Goal: Task Accomplishment & Management: Use online tool/utility

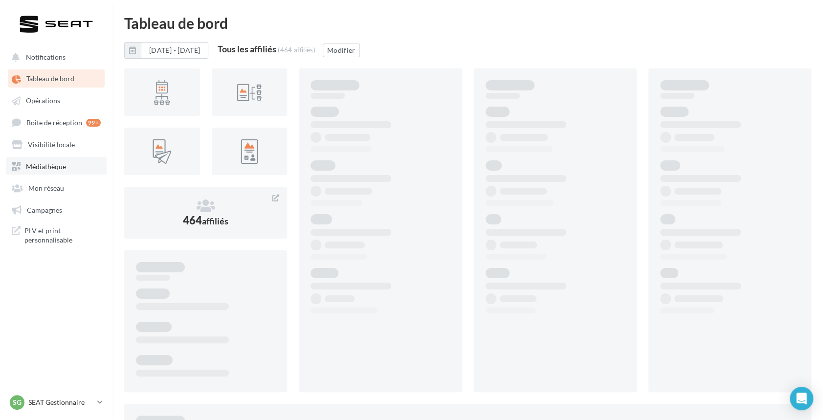
click at [42, 164] on span "Médiathèque" at bounding box center [46, 166] width 40 height 8
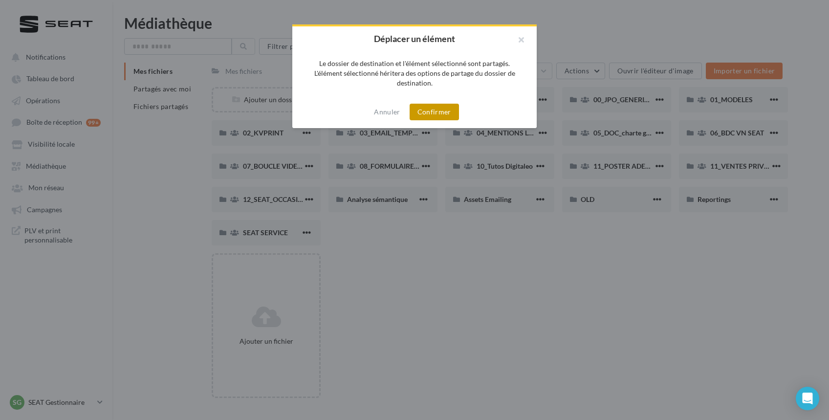
click at [431, 106] on button "Confirmer" at bounding box center [434, 112] width 49 height 17
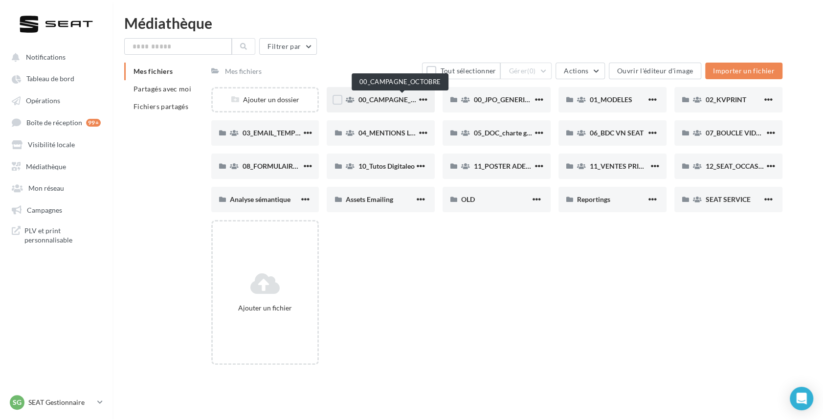
click at [389, 96] on span "00_CAMPAGNE_OCTOBRE" at bounding box center [400, 99] width 84 height 8
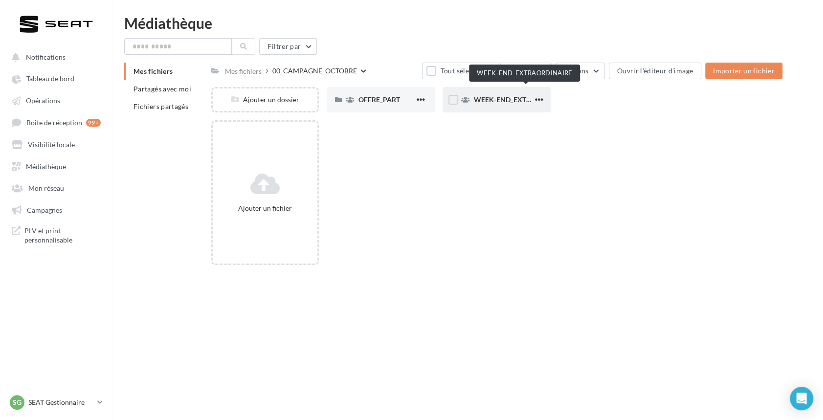
click at [494, 96] on span "WEEK-END_EXTRAORDINAIRE" at bounding box center [523, 99] width 99 height 8
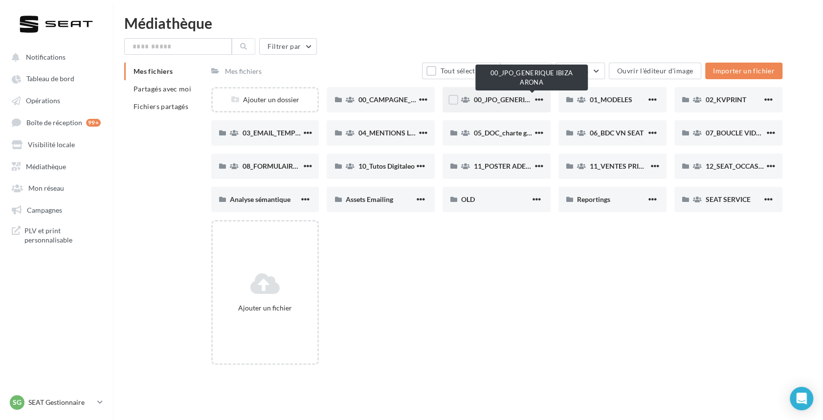
click at [521, 101] on span "00_JPO_GENERIQUE IBIZA ARONA" at bounding box center [529, 99] width 110 height 8
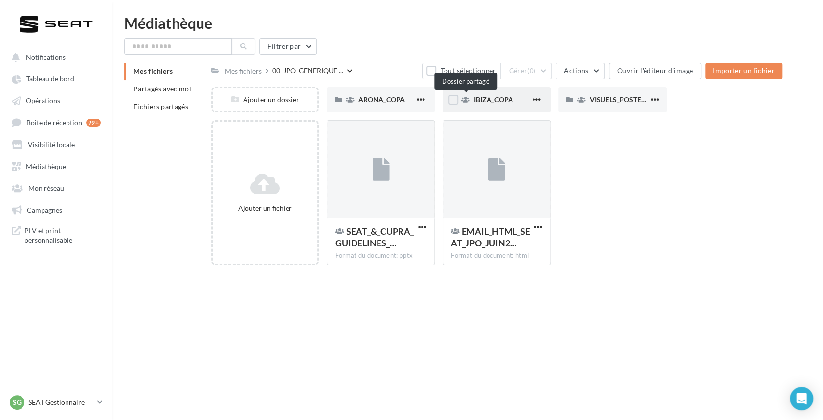
click at [463, 99] on icon at bounding box center [465, 99] width 9 height 7
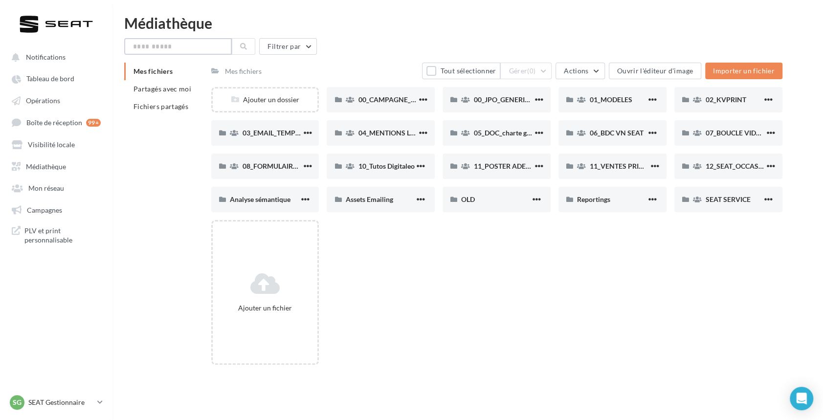
click at [188, 54] on input "text" at bounding box center [178, 46] width 108 height 17
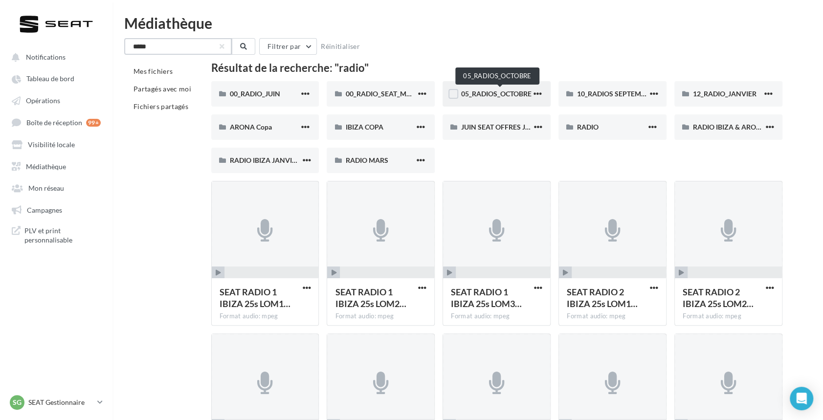
type input "*****"
click at [507, 96] on span "05_RADIOS_OCTOBRE" at bounding box center [496, 93] width 70 height 8
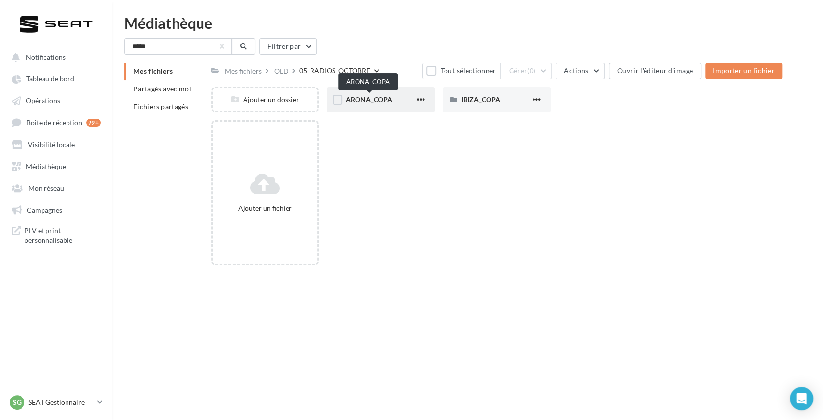
click at [369, 98] on span "ARONA_COPA" at bounding box center [368, 99] width 46 height 8
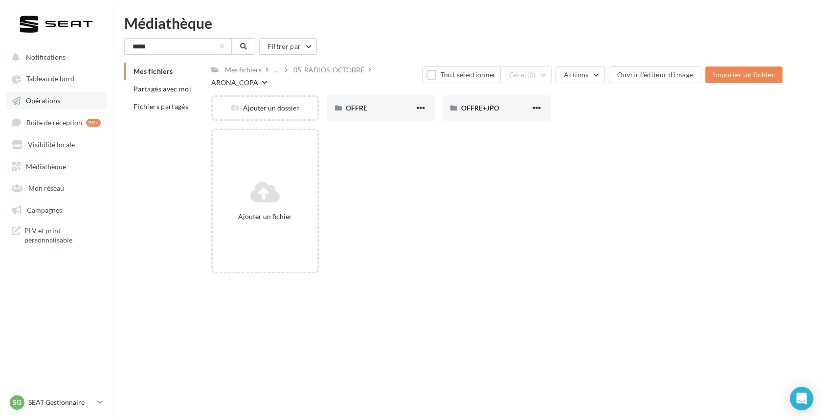
click at [37, 96] on span "Opérations" at bounding box center [43, 100] width 34 height 8
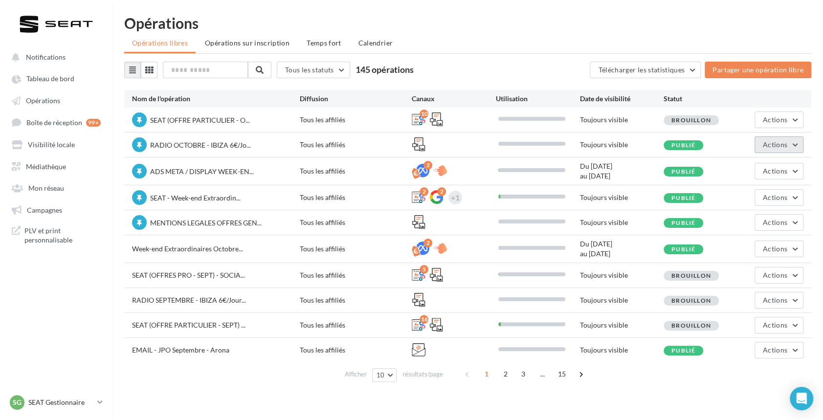
click at [780, 140] on span "Actions" at bounding box center [774, 144] width 24 height 8
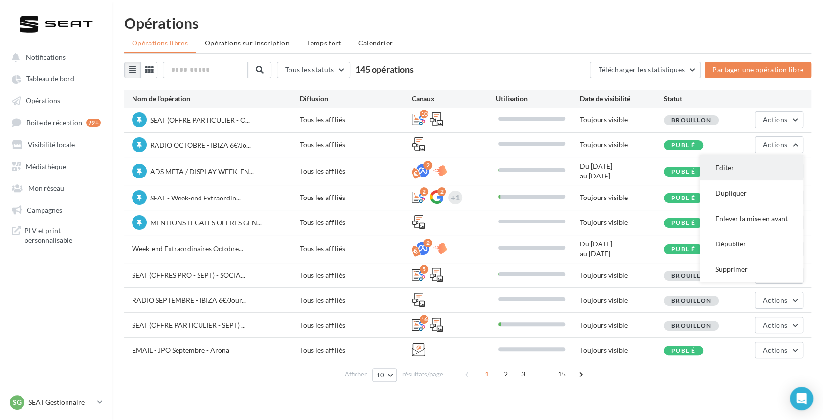
click at [736, 160] on button "Editer" at bounding box center [751, 167] width 104 height 25
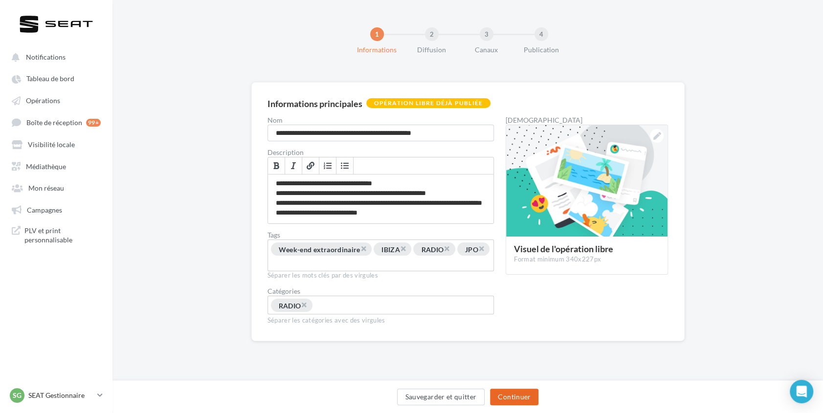
click at [523, 390] on button "Continuer" at bounding box center [514, 397] width 48 height 17
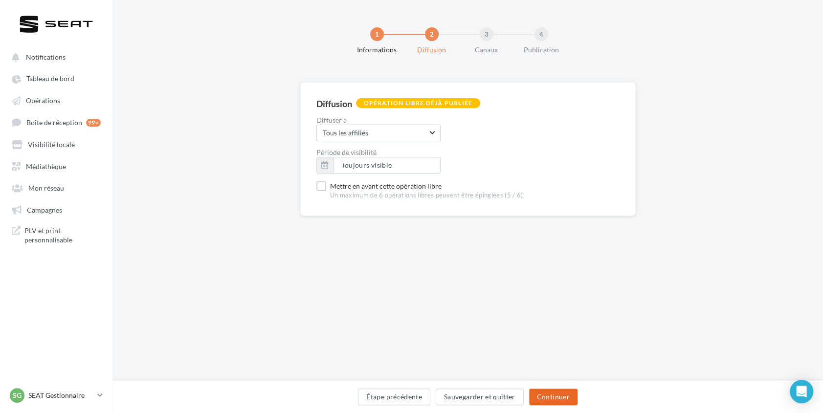
click at [554, 391] on button "Continuer" at bounding box center [553, 397] width 48 height 17
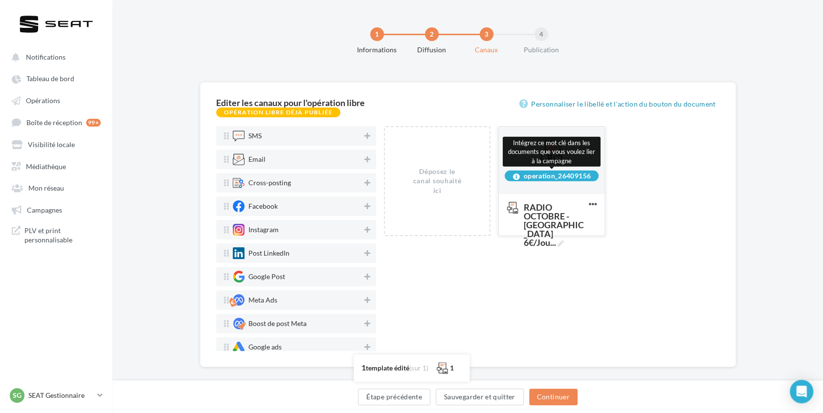
drag, startPoint x: 554, startPoint y: 175, endPoint x: 598, endPoint y: 176, distance: 44.5
click at [598, 176] on div "operation_26409156" at bounding box center [551, 176] width 94 height 11
copy div "_26409156"
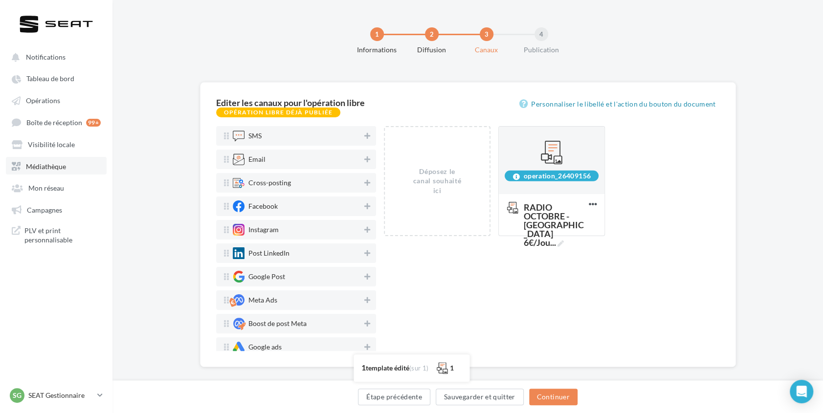
click at [38, 168] on span "Médiathèque" at bounding box center [46, 166] width 40 height 8
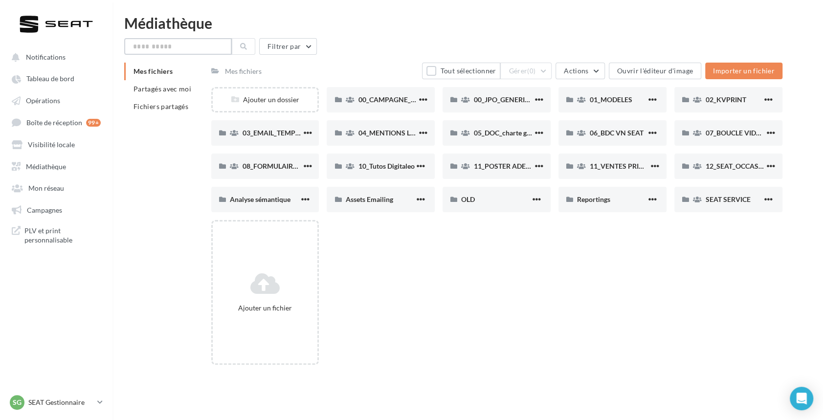
click at [199, 50] on input "text" at bounding box center [178, 46] width 108 height 17
paste input "*********"
drag, startPoint x: 136, startPoint y: 45, endPoint x: 110, endPoint y: 42, distance: 25.6
click at [110, 42] on div "Notifications Tableau de bord Opérations" at bounding box center [411, 226] width 823 height 420
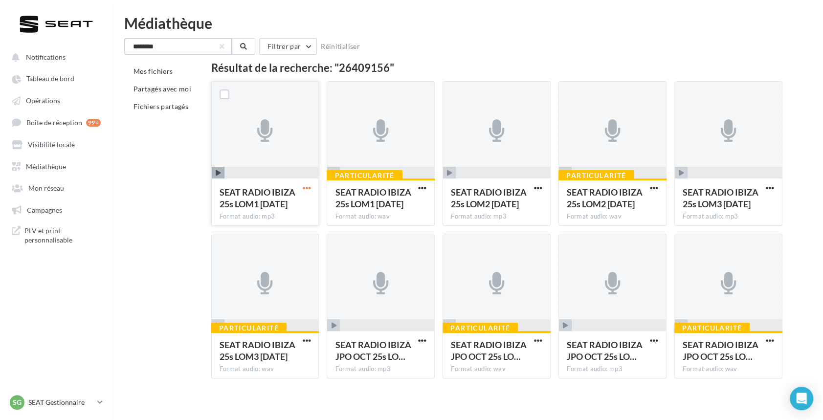
type input "********"
click at [309, 187] on span "button" at bounding box center [306, 188] width 8 height 8
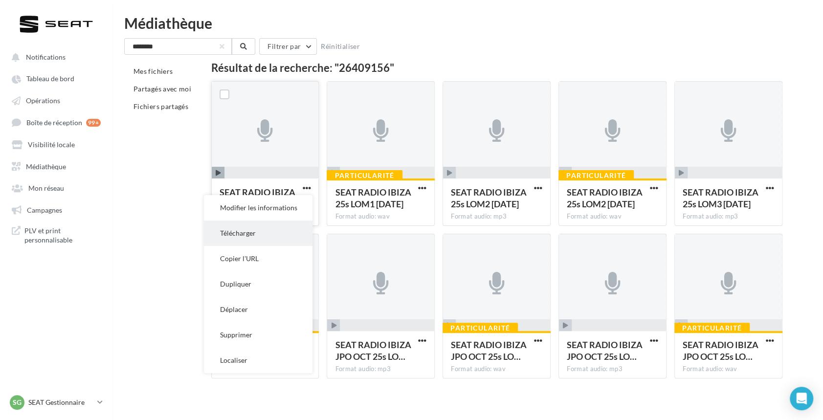
click at [264, 233] on button "Télécharger" at bounding box center [258, 232] width 109 height 25
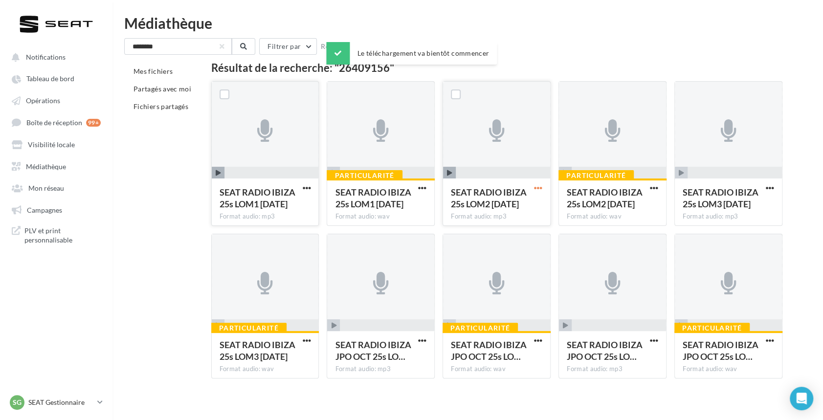
click at [539, 188] on span "button" at bounding box center [538, 188] width 8 height 8
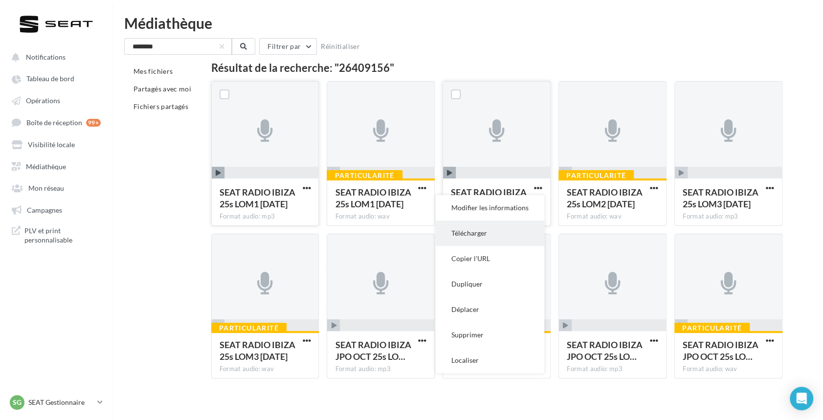
click at [489, 223] on button "Télécharger" at bounding box center [489, 232] width 109 height 25
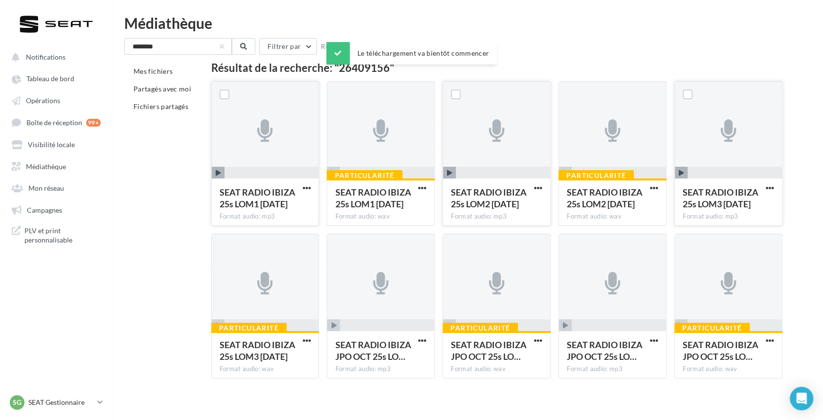
click at [774, 187] on button "button" at bounding box center [769, 189] width 12 height 10
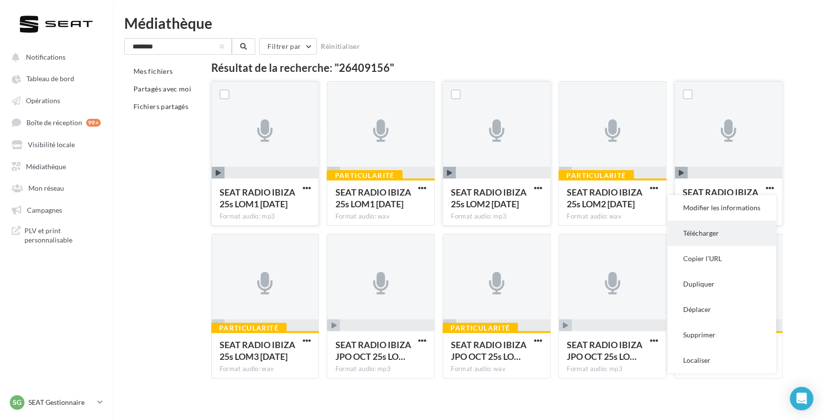
click at [704, 231] on button "Télécharger" at bounding box center [721, 232] width 109 height 25
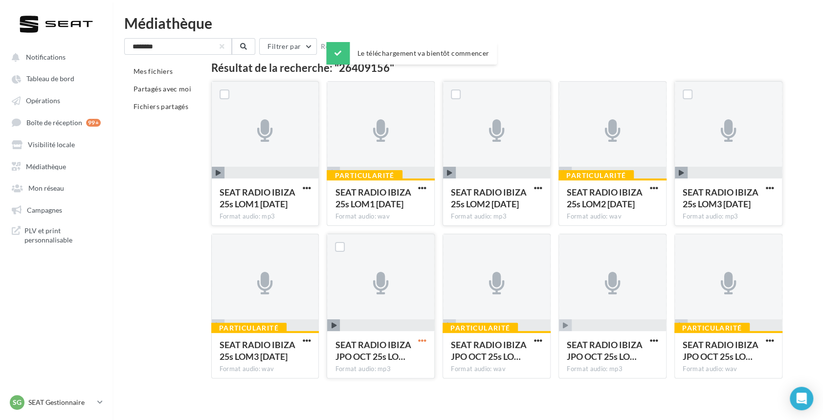
click at [423, 339] on span "button" at bounding box center [422, 340] width 8 height 8
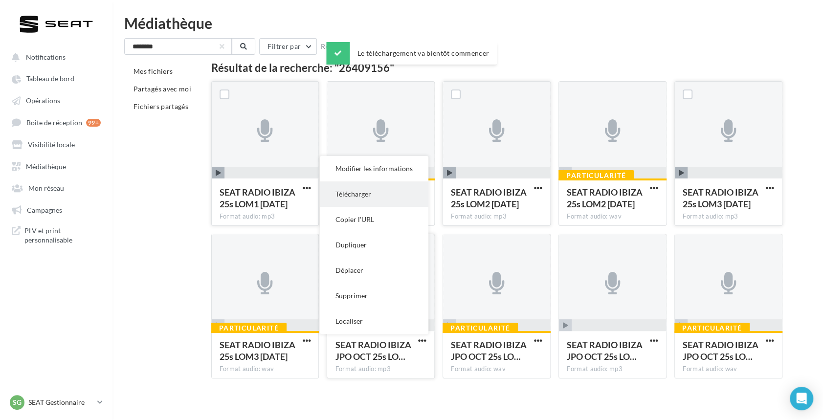
click at [376, 200] on button "Télécharger" at bounding box center [374, 193] width 109 height 25
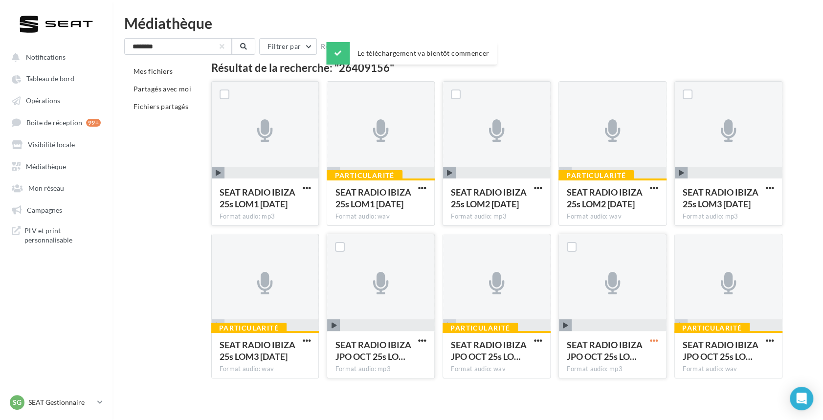
click at [657, 342] on span "button" at bounding box center [654, 340] width 8 height 8
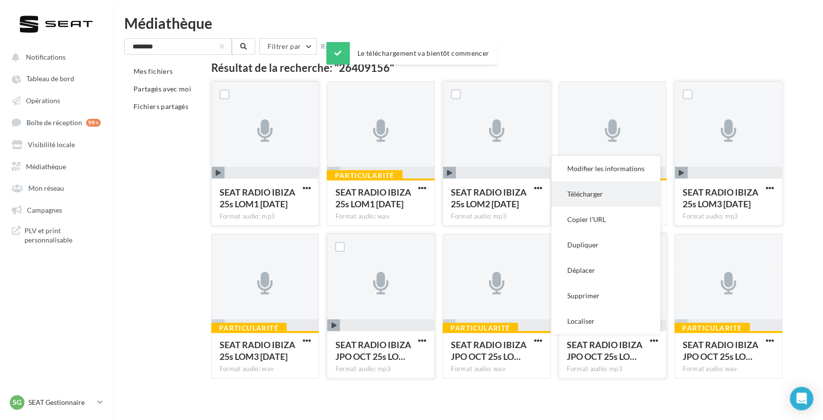
click at [608, 192] on button "Télécharger" at bounding box center [605, 193] width 109 height 25
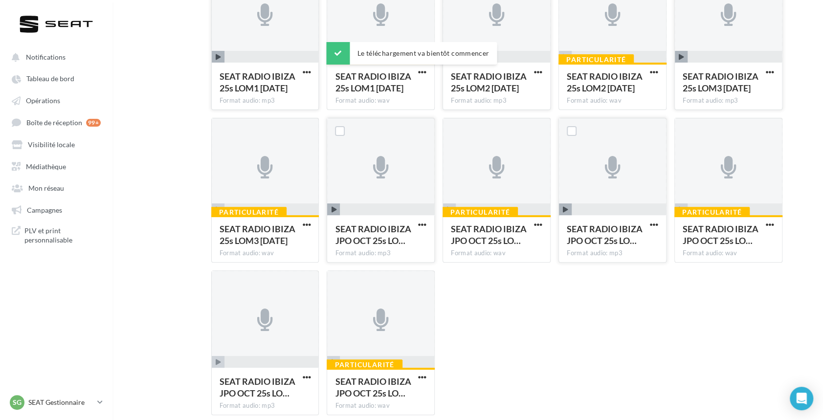
scroll to position [116, 0]
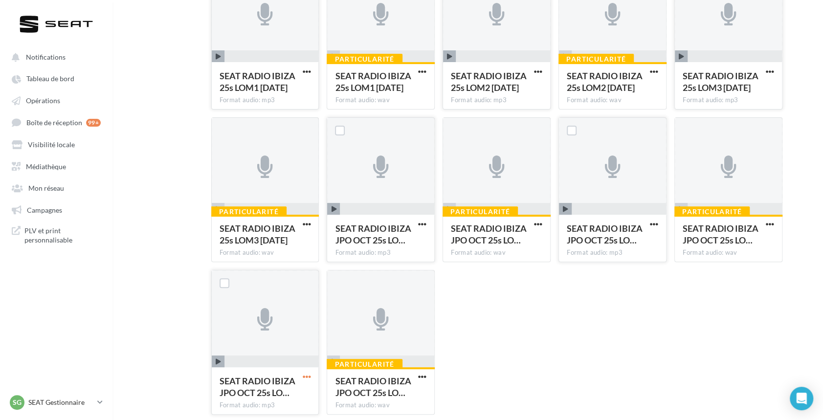
click at [308, 375] on span "button" at bounding box center [306, 376] width 8 height 8
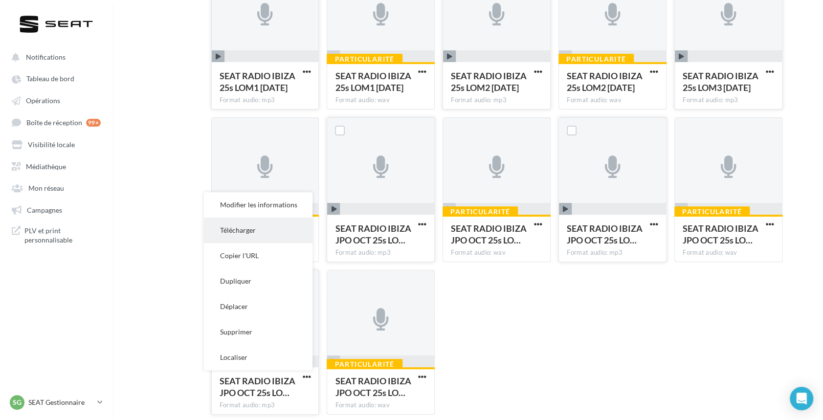
click at [258, 229] on button "Télécharger" at bounding box center [258, 229] width 109 height 25
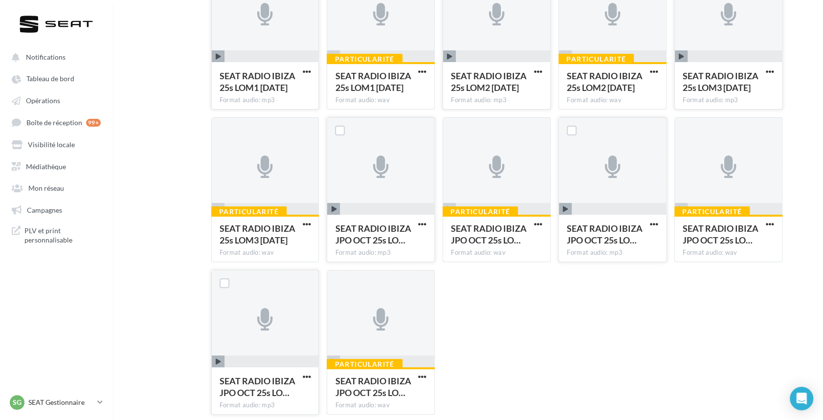
click at [569, 352] on div "SEAT RADIO IBIZA 25s LOM1 [DATE] Format audio: mp3 SEAT RADIO IBIZA 25s LOM1 [D…" at bounding box center [500, 193] width 579 height 457
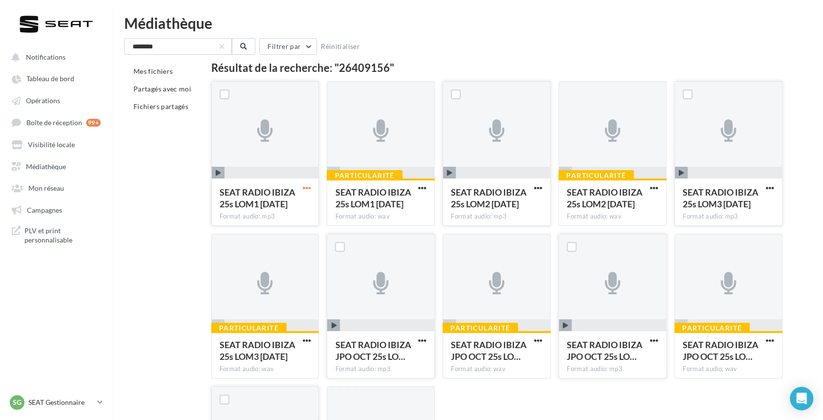
click at [309, 186] on span "button" at bounding box center [306, 188] width 8 height 8
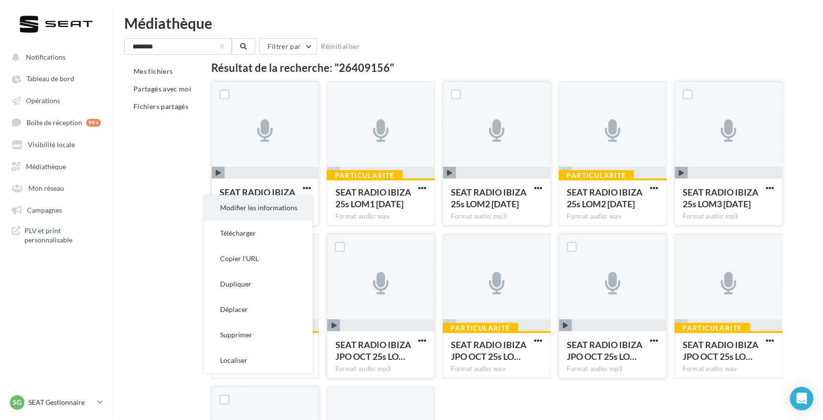
click at [270, 212] on button "Modifier les informations" at bounding box center [258, 207] width 109 height 25
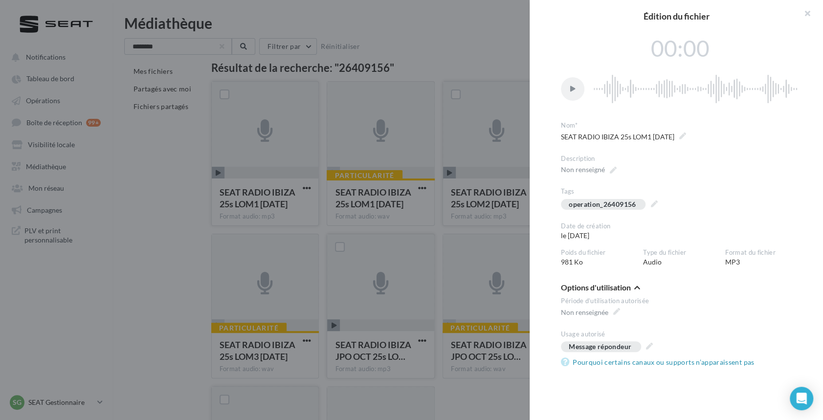
click at [314, 203] on div at bounding box center [411, 210] width 823 height 420
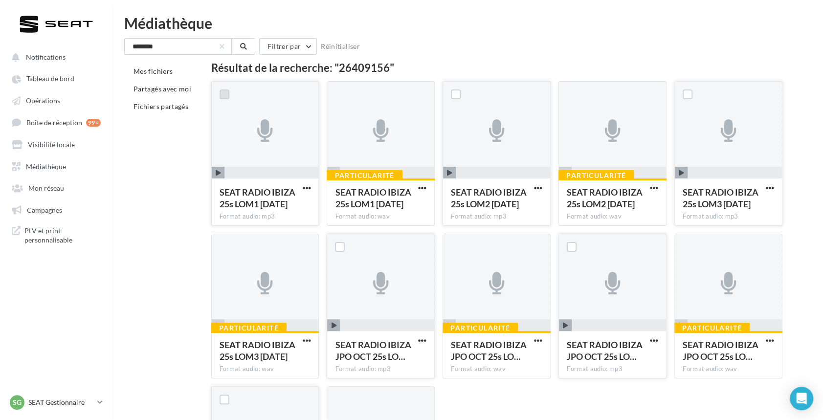
click at [221, 94] on label at bounding box center [224, 94] width 10 height 10
click at [46, 169] on span "Médiathèque" at bounding box center [46, 166] width 40 height 8
click at [34, 163] on span "Médiathèque" at bounding box center [46, 166] width 40 height 8
click at [39, 95] on link "Opérations" at bounding box center [56, 100] width 101 height 18
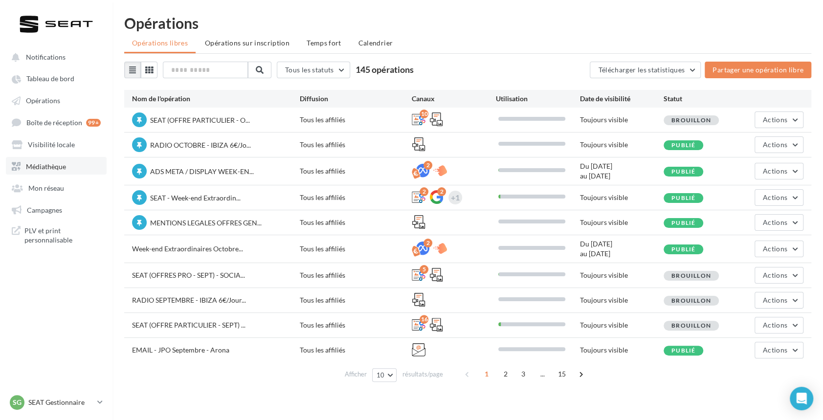
click at [53, 166] on span "Médiathèque" at bounding box center [46, 166] width 40 height 8
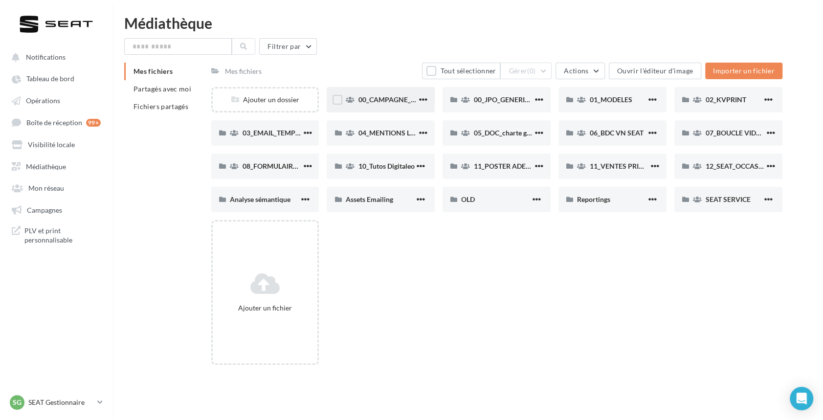
click at [376, 94] on div "00_CAMPAGNE_OCTOBRE" at bounding box center [380, 99] width 108 height 25
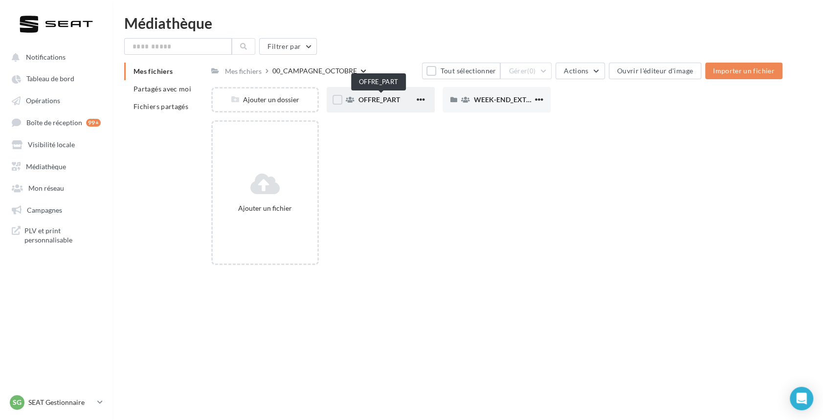
click at [387, 99] on span "OFFRE_PART" at bounding box center [379, 99] width 42 height 8
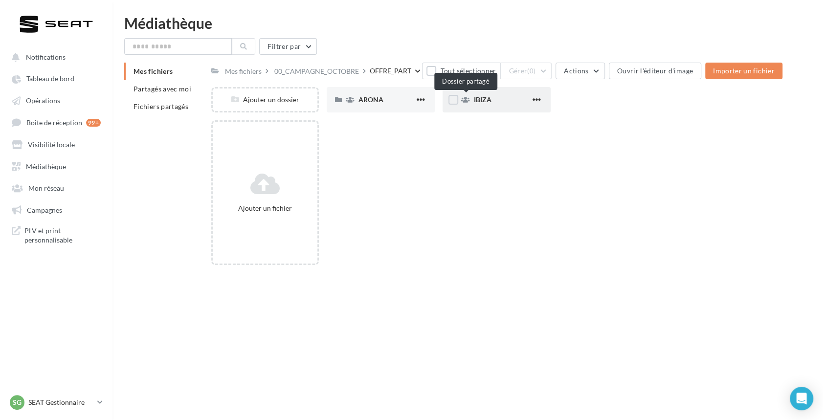
click at [469, 99] on div "IBIZA" at bounding box center [496, 99] width 108 height 25
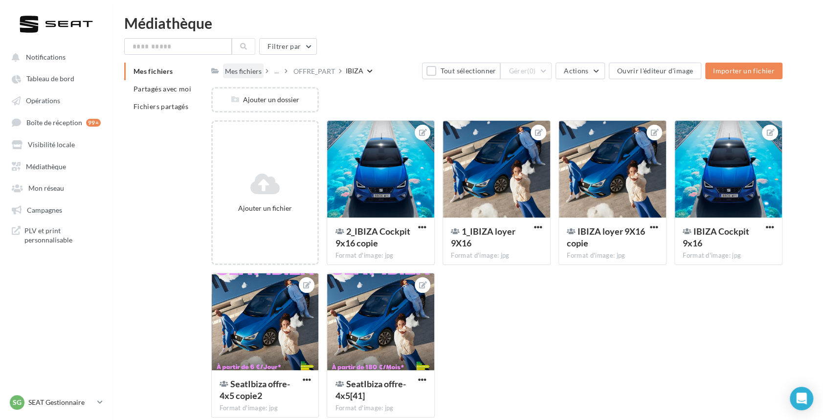
click at [236, 70] on div "Mes fichiers" at bounding box center [243, 71] width 37 height 10
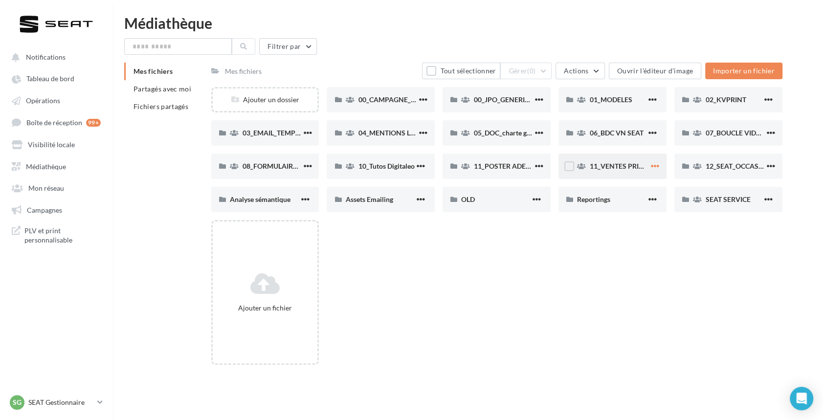
click at [652, 166] on span "button" at bounding box center [655, 166] width 8 height 8
click at [455, 286] on div "Ajouter un fichier" at bounding box center [500, 296] width 579 height 152
click at [488, 199] on div "OLD" at bounding box center [495, 200] width 69 height 10
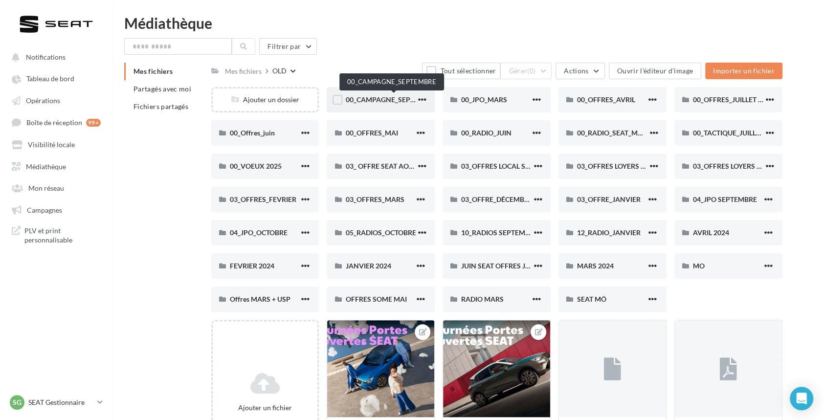
click at [368, 97] on span "00_CAMPAGNE_SEPTEMBRE" at bounding box center [390, 99] width 91 height 8
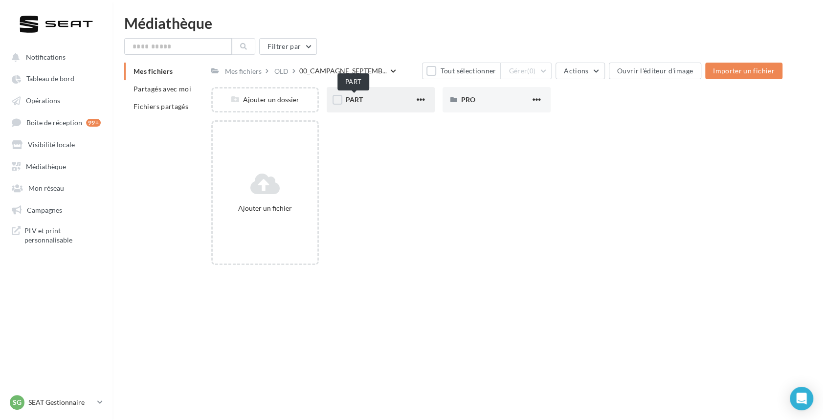
click at [357, 98] on span "PART" at bounding box center [353, 99] width 17 height 8
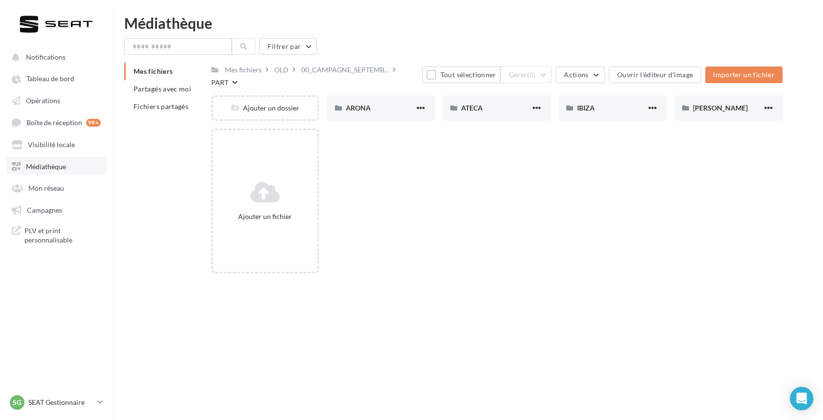
click at [39, 171] on link "Médiathèque" at bounding box center [56, 166] width 101 height 18
click at [36, 164] on span "Médiathèque" at bounding box center [46, 166] width 40 height 8
click at [41, 167] on span "Médiathèque" at bounding box center [46, 166] width 40 height 8
click at [156, 67] on span "Mes fichiers" at bounding box center [152, 71] width 39 height 8
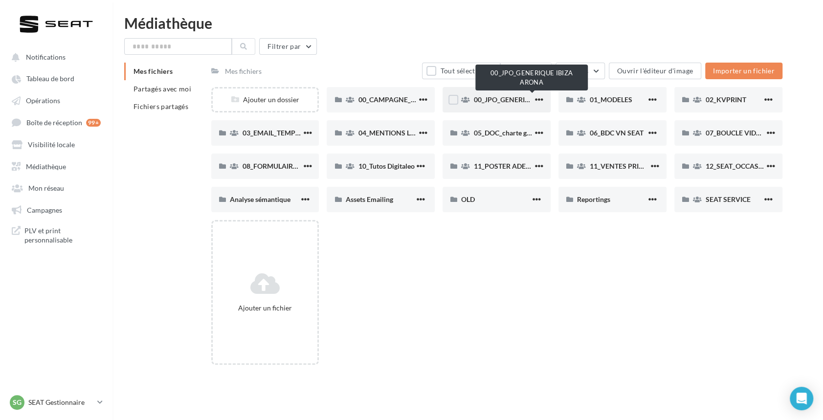
click at [515, 99] on span "00_JPO_GENERIQUE IBIZA ARONA" at bounding box center [529, 99] width 110 height 8
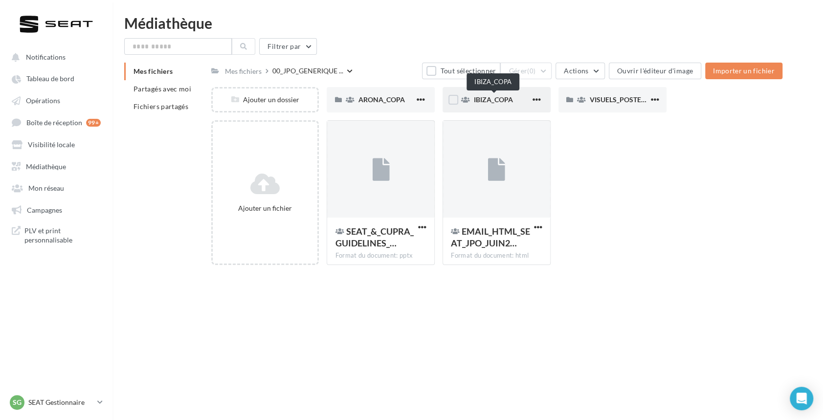
click at [499, 97] on span "IBIZA_COPA" at bounding box center [493, 99] width 39 height 8
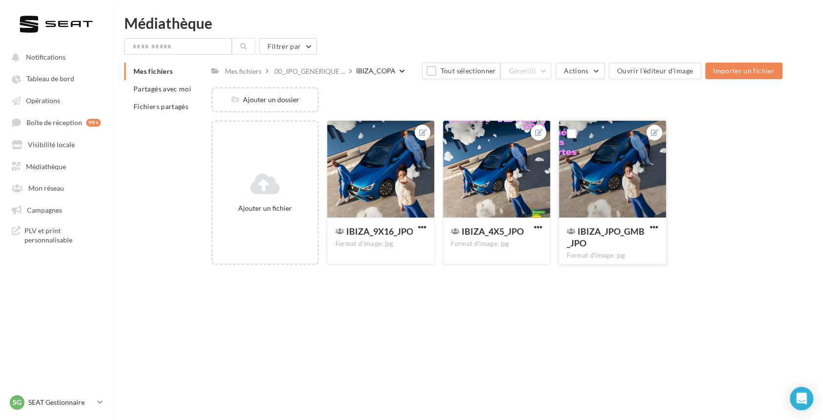
click at [606, 177] on div at bounding box center [612, 170] width 107 height 98
